Goal: Find specific page/section: Find specific page/section

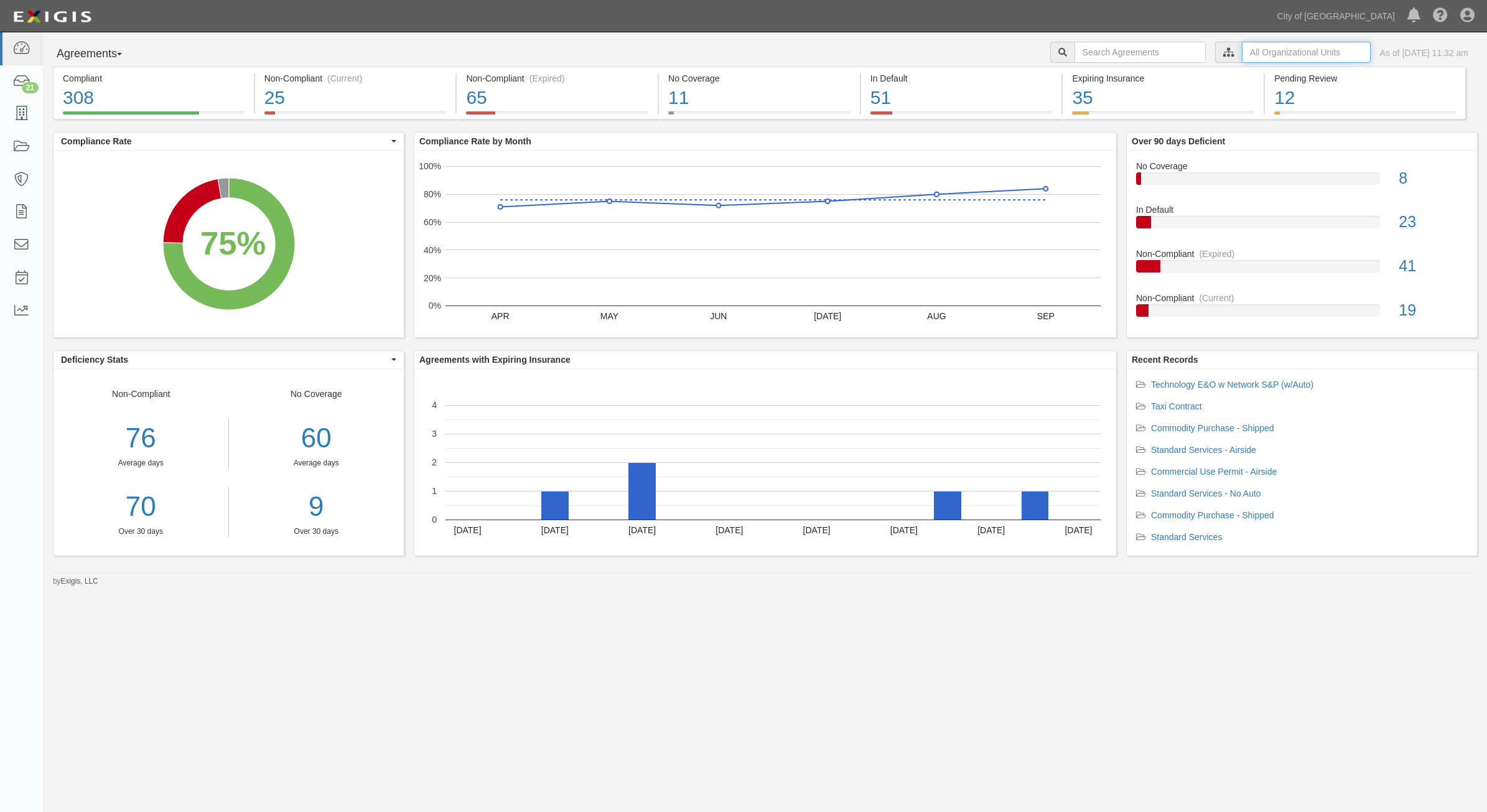
click at [1242, 47] on input "text" at bounding box center [1306, 52] width 129 height 21
click at [1096, 73] on icon at bounding box center [1098, 75] width 9 height 6
click at [1094, 100] on input "Contracts & Services" at bounding box center [1093, 99] width 8 height 8
checkbox input "true"
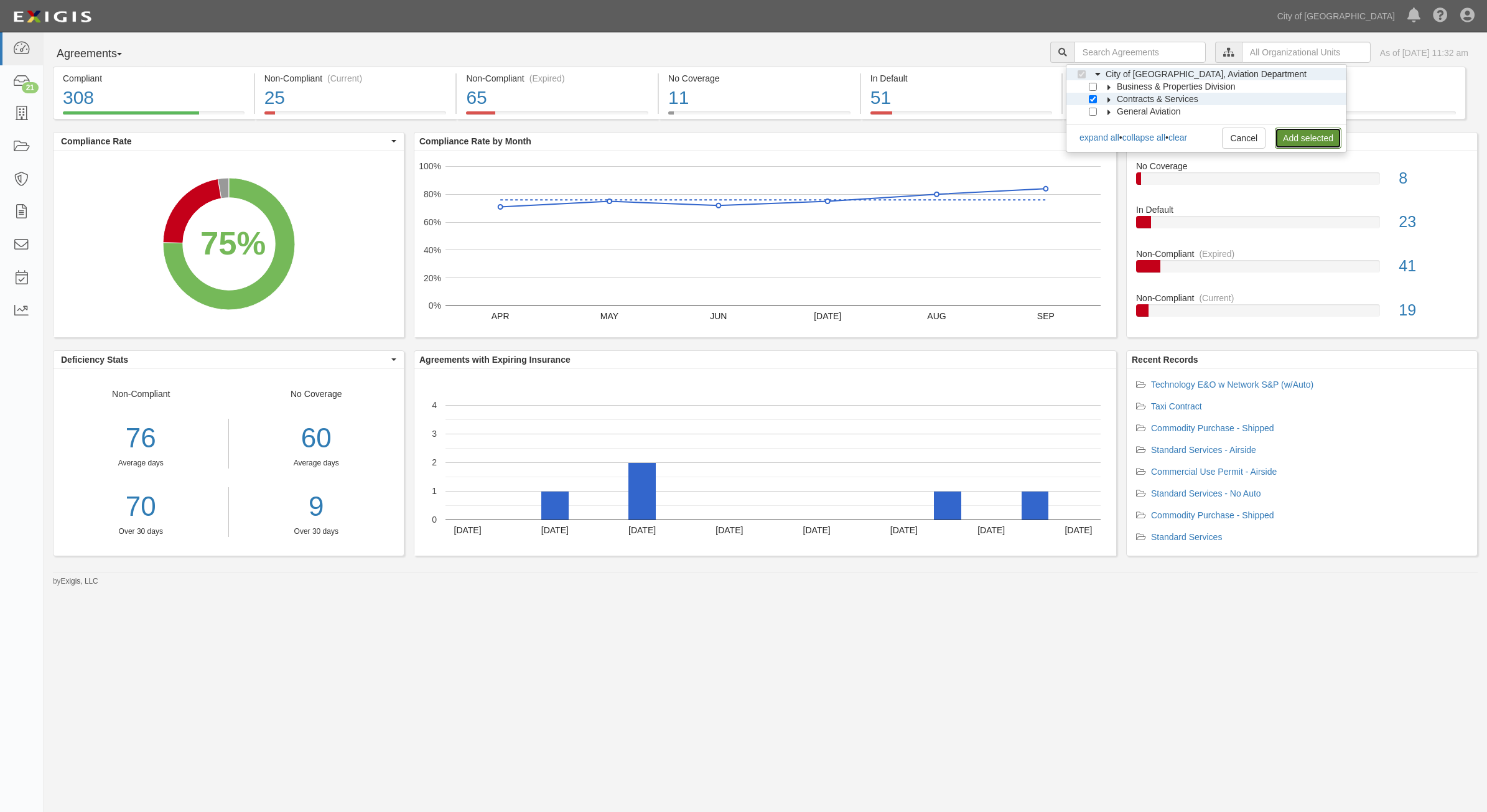
click at [1302, 135] on link "Add selected" at bounding box center [1308, 138] width 67 height 21
